Goal: Task Accomplishment & Management: Use online tool/utility

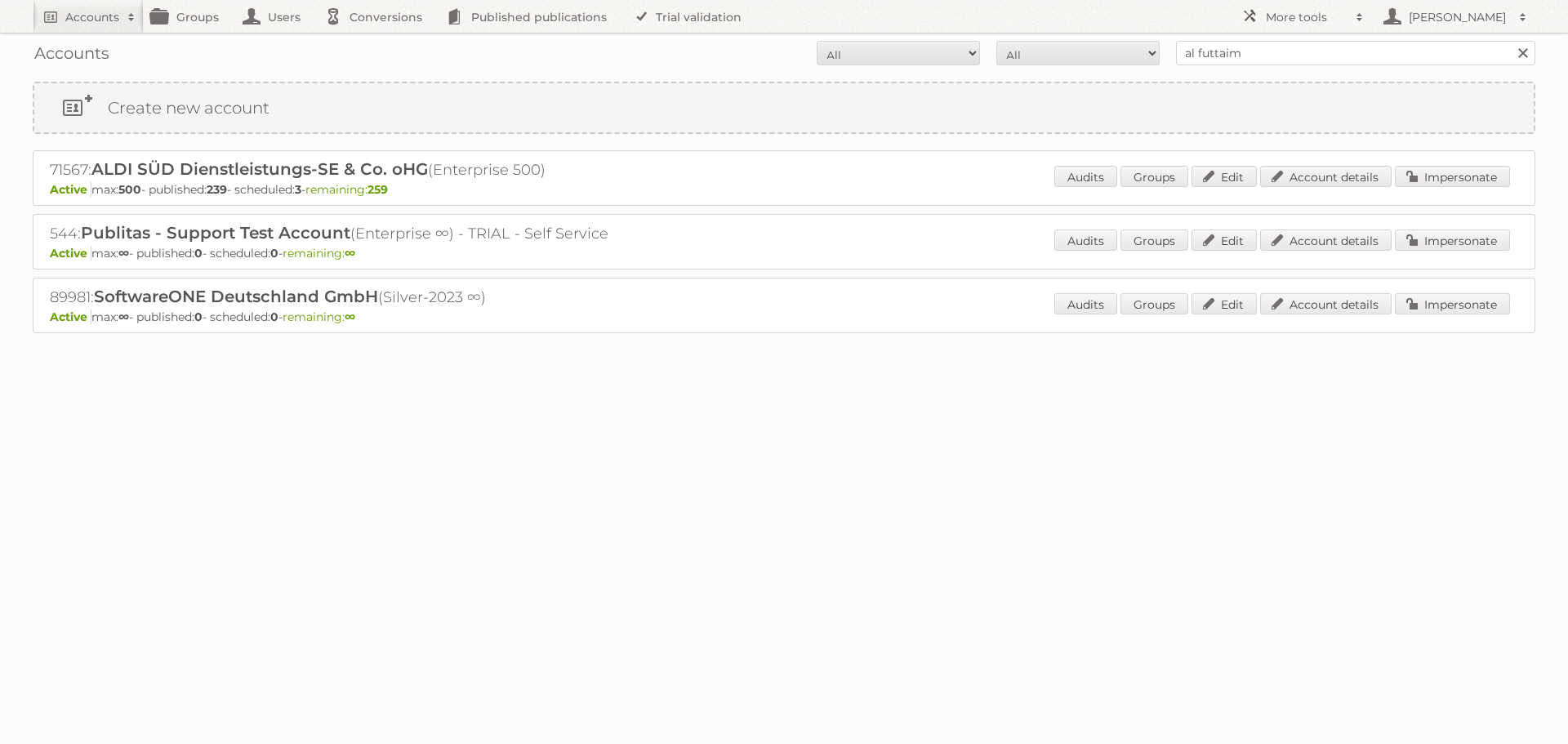
type input "al futtaim"
click at [1510, 41] on input "Search" at bounding box center [1523, 54] width 25 height 25
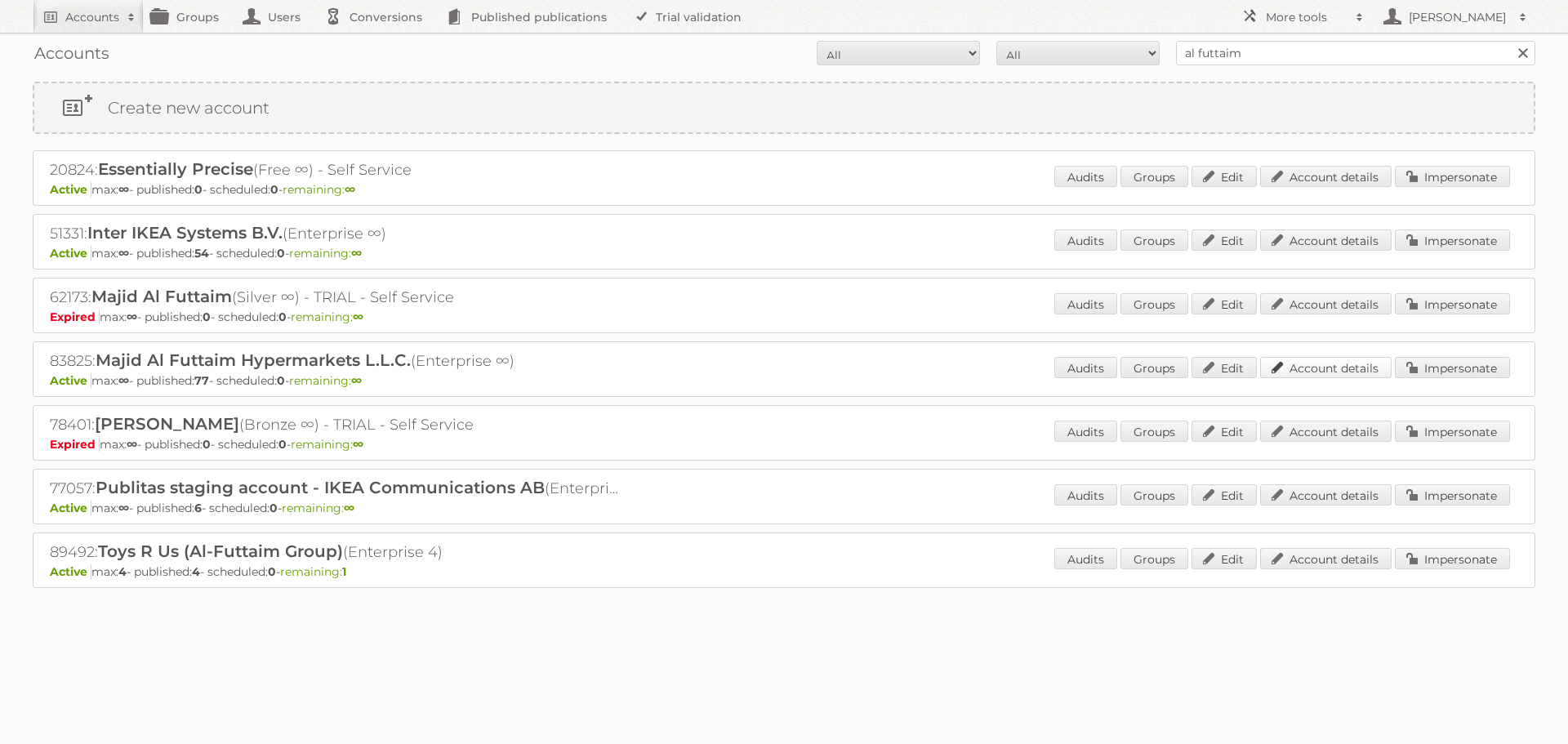
click at [1355, 367] on link "Account details" at bounding box center [1326, 367] width 132 height 21
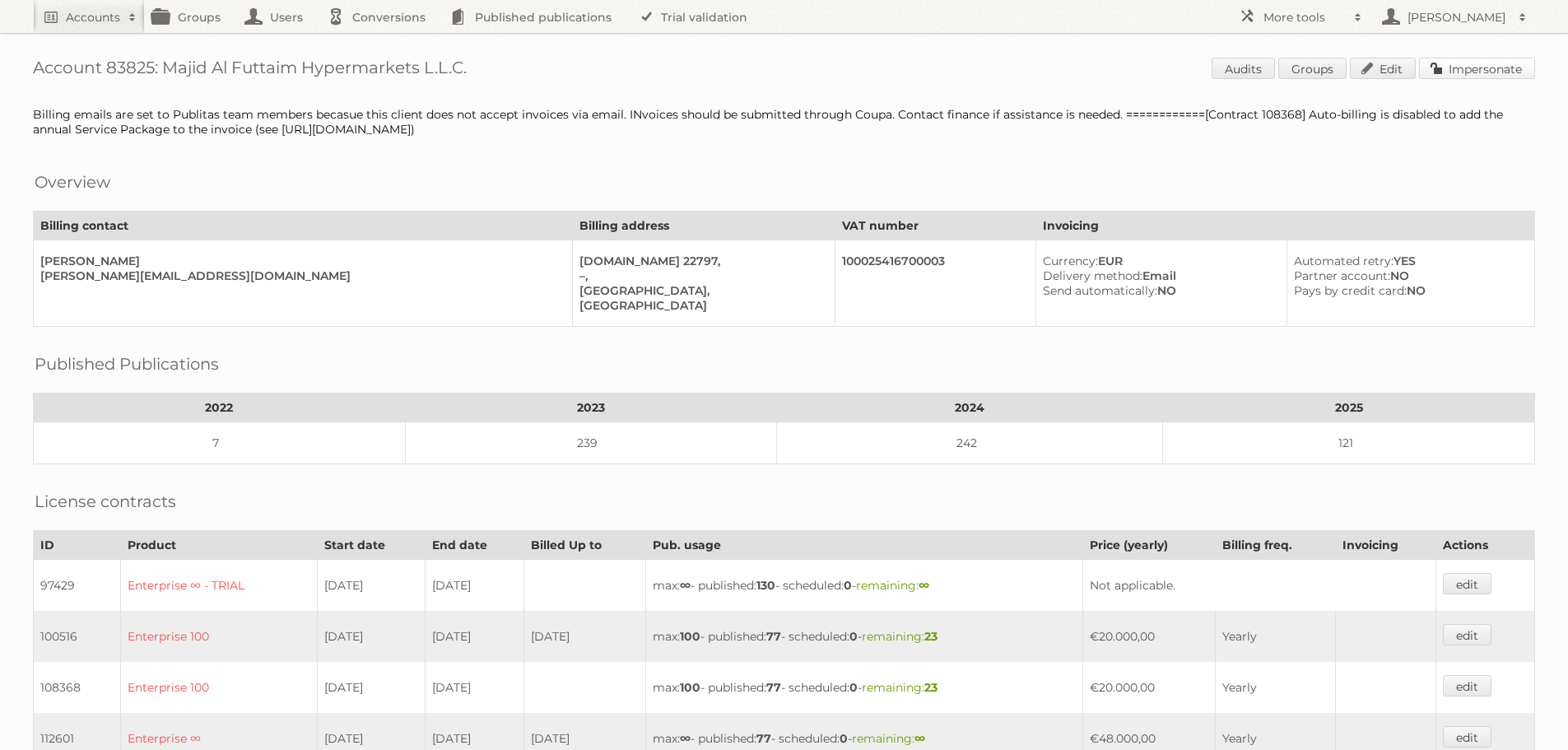
click at [1453, 72] on link "Impersonate" at bounding box center [1478, 68] width 116 height 22
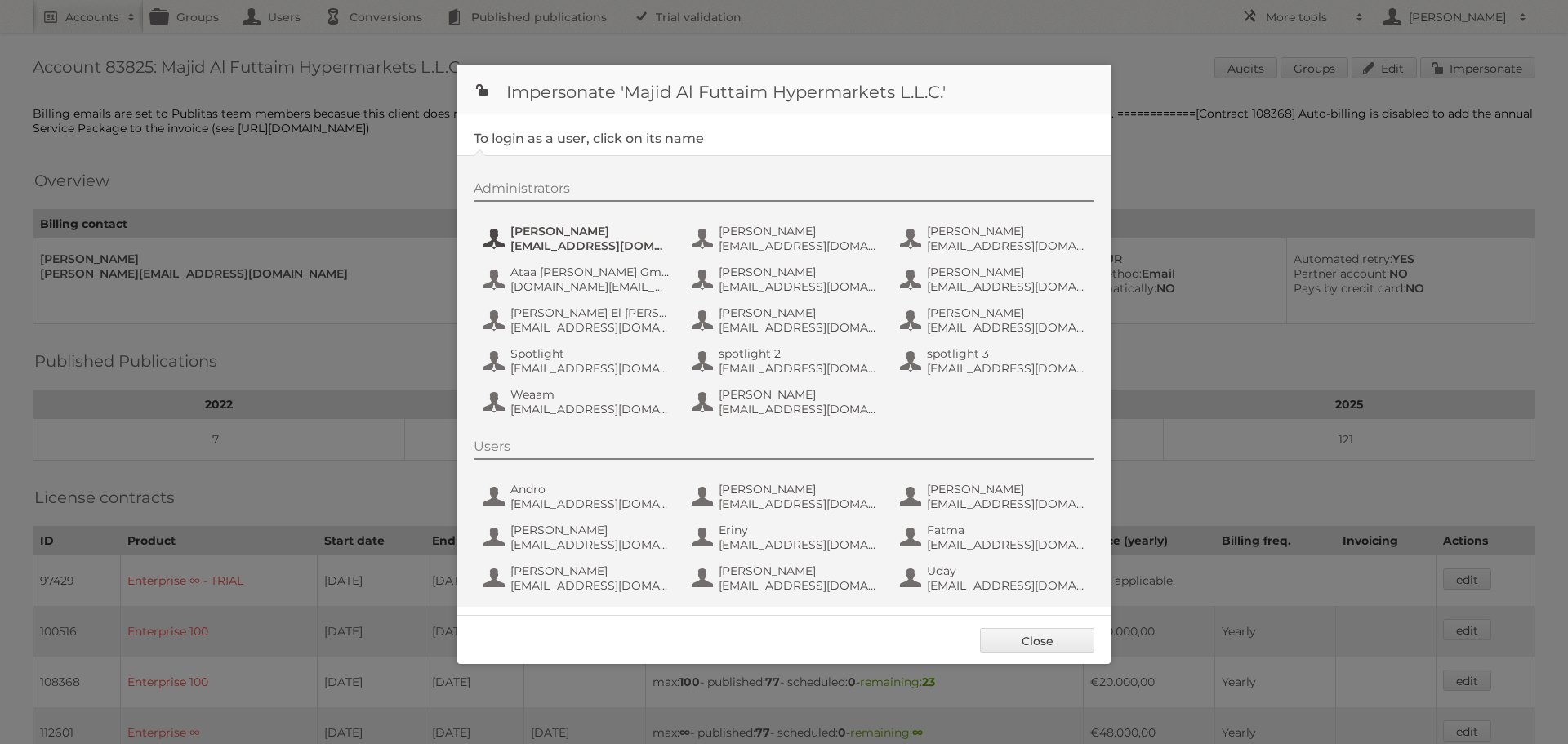
click at [584, 238] on span "[PERSON_NAME]" at bounding box center [590, 232] width 158 height 15
